Goal: Information Seeking & Learning: Learn about a topic

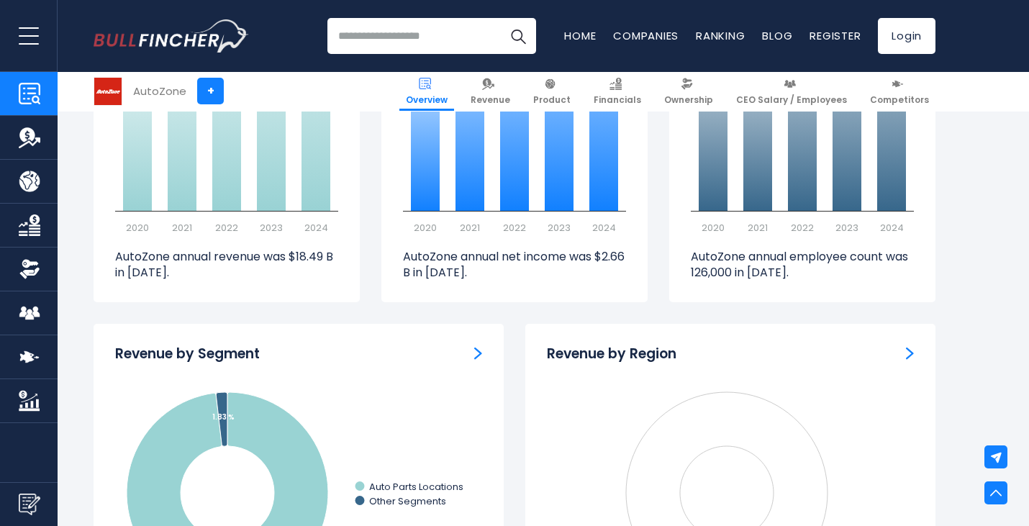
scroll to position [1119, 0]
click at [903, 351] on div "Revenue by Region" at bounding box center [730, 355] width 367 height 18
click at [910, 353] on img "Revenue by Region" at bounding box center [910, 353] width 8 height 13
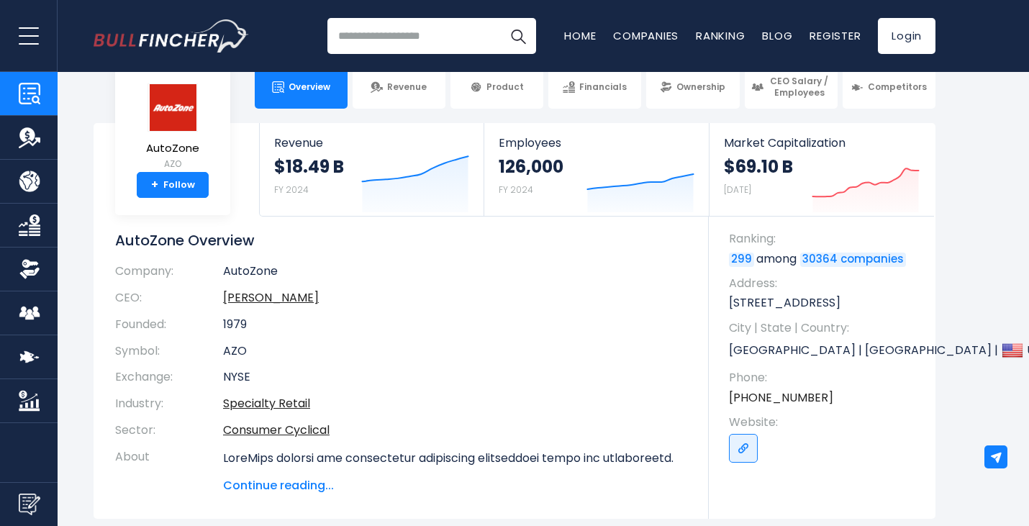
scroll to position [0, 0]
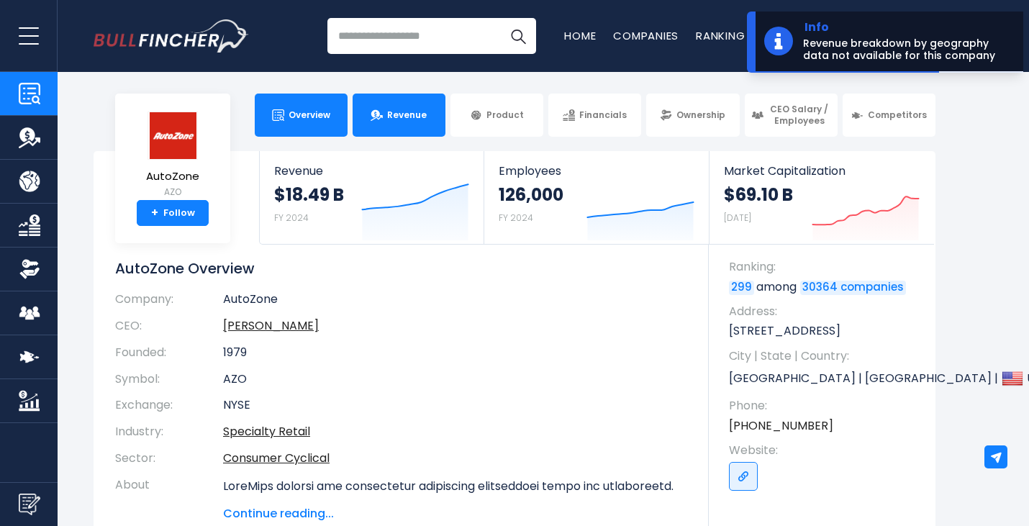
click at [392, 133] on link "Revenue" at bounding box center [398, 115] width 93 height 43
click at [419, 114] on span "Revenue" at bounding box center [407, 115] width 40 height 12
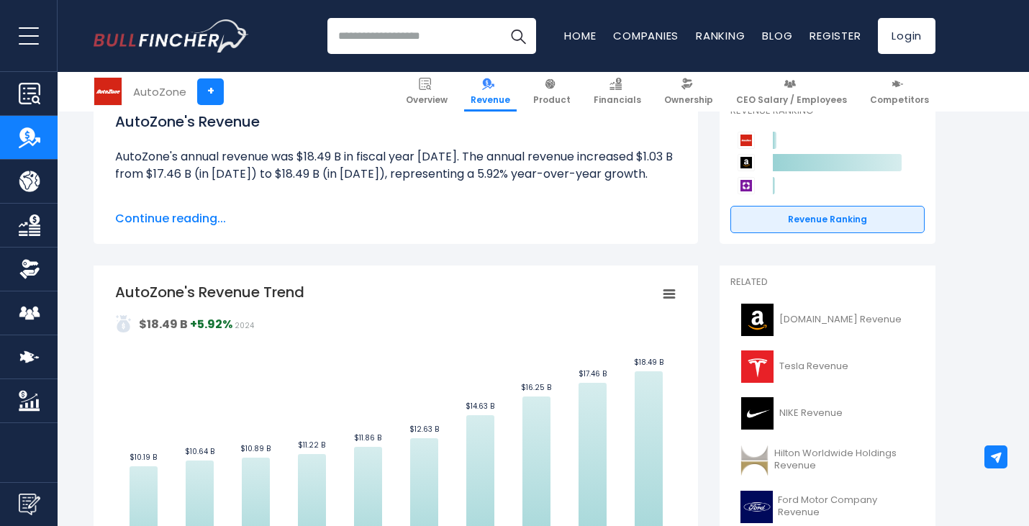
click at [175, 225] on span "Continue reading..." at bounding box center [395, 218] width 561 height 17
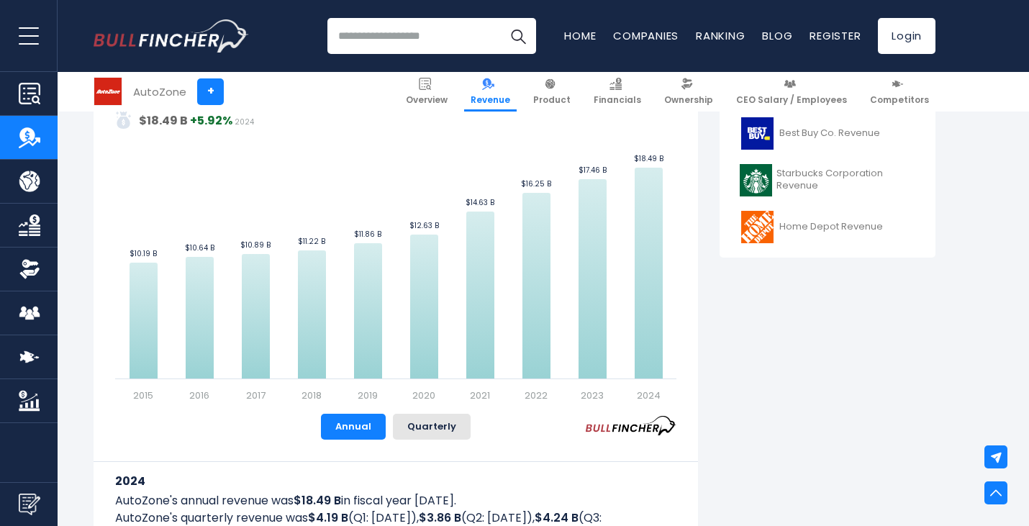
scroll to position [685, 0]
click at [421, 427] on button "Quarterly" at bounding box center [432, 426] width 78 height 26
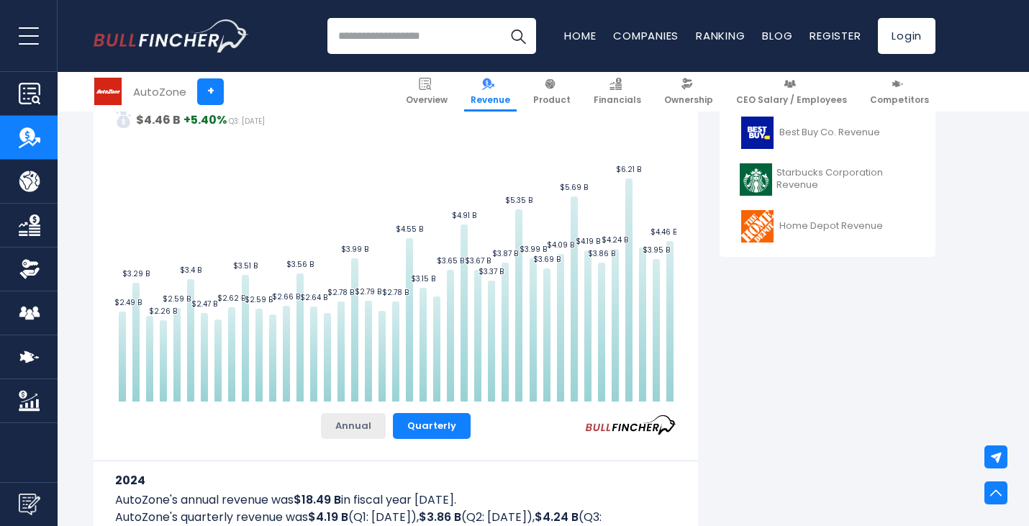
click at [354, 419] on button "Annual" at bounding box center [353, 426] width 65 height 26
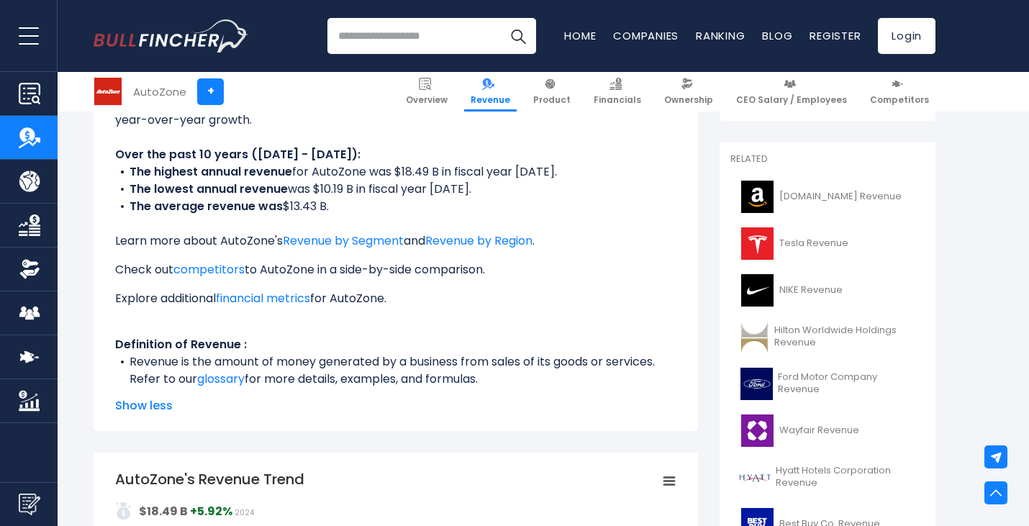
scroll to position [132, 0]
